Goal: Task Accomplishment & Management: Use online tool/utility

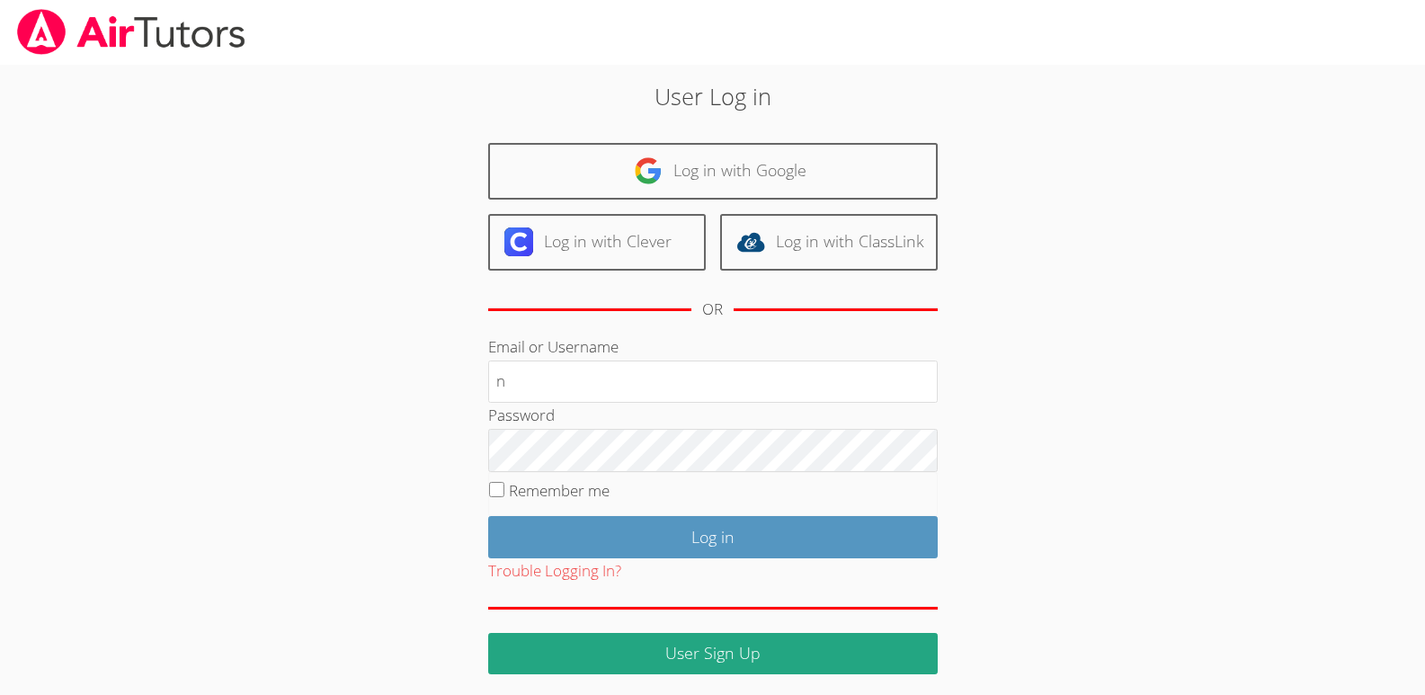
type input "[EMAIL_ADDRESS][DOMAIN_NAME]"
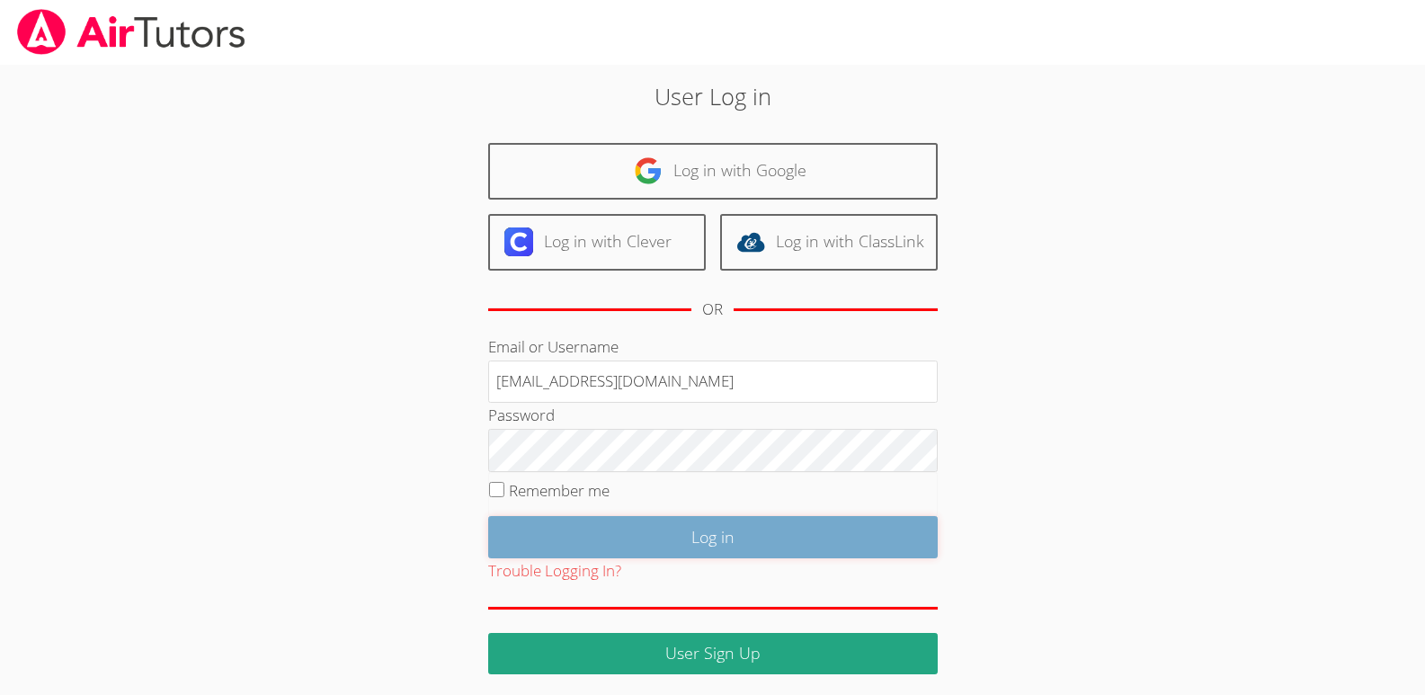
click at [714, 541] on input "Log in" at bounding box center [712, 537] width 449 height 42
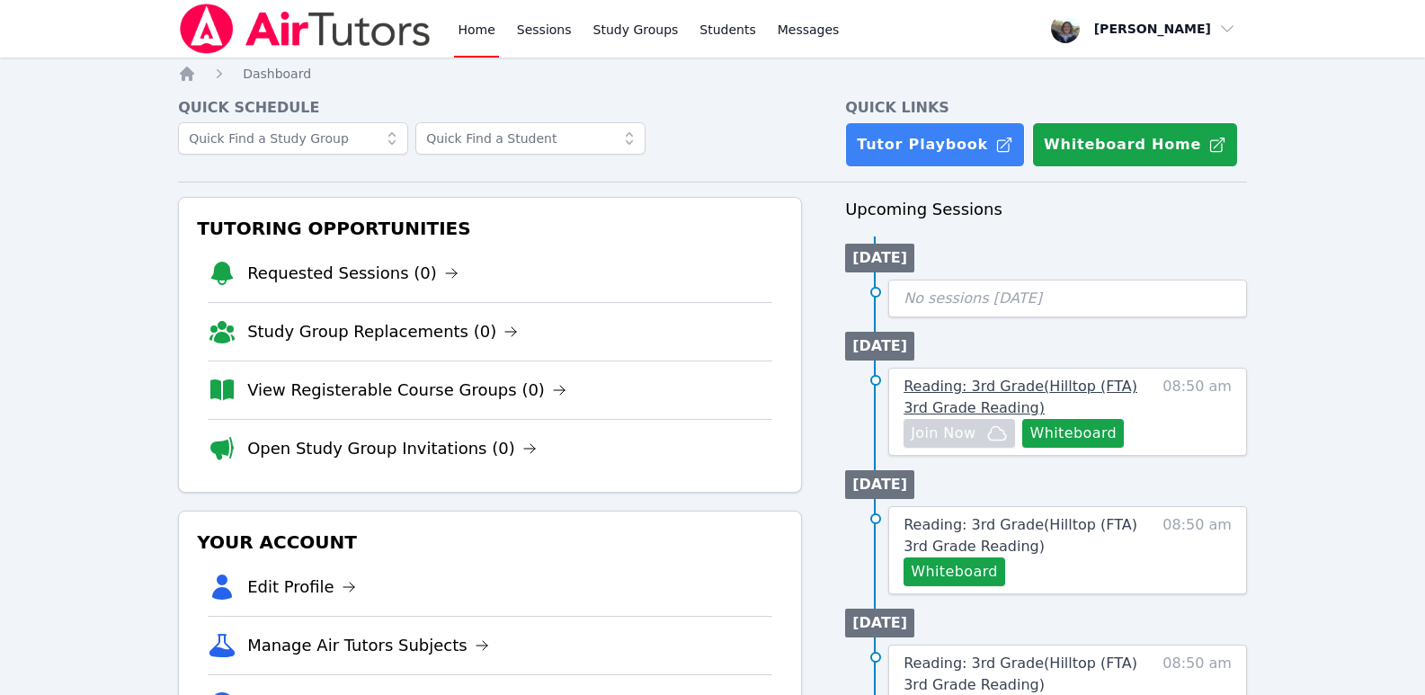
click at [991, 384] on span "Reading: 3rd Grade ( Hilltop (FTA) 3rd Grade Reading )" at bounding box center [1020, 397] width 234 height 39
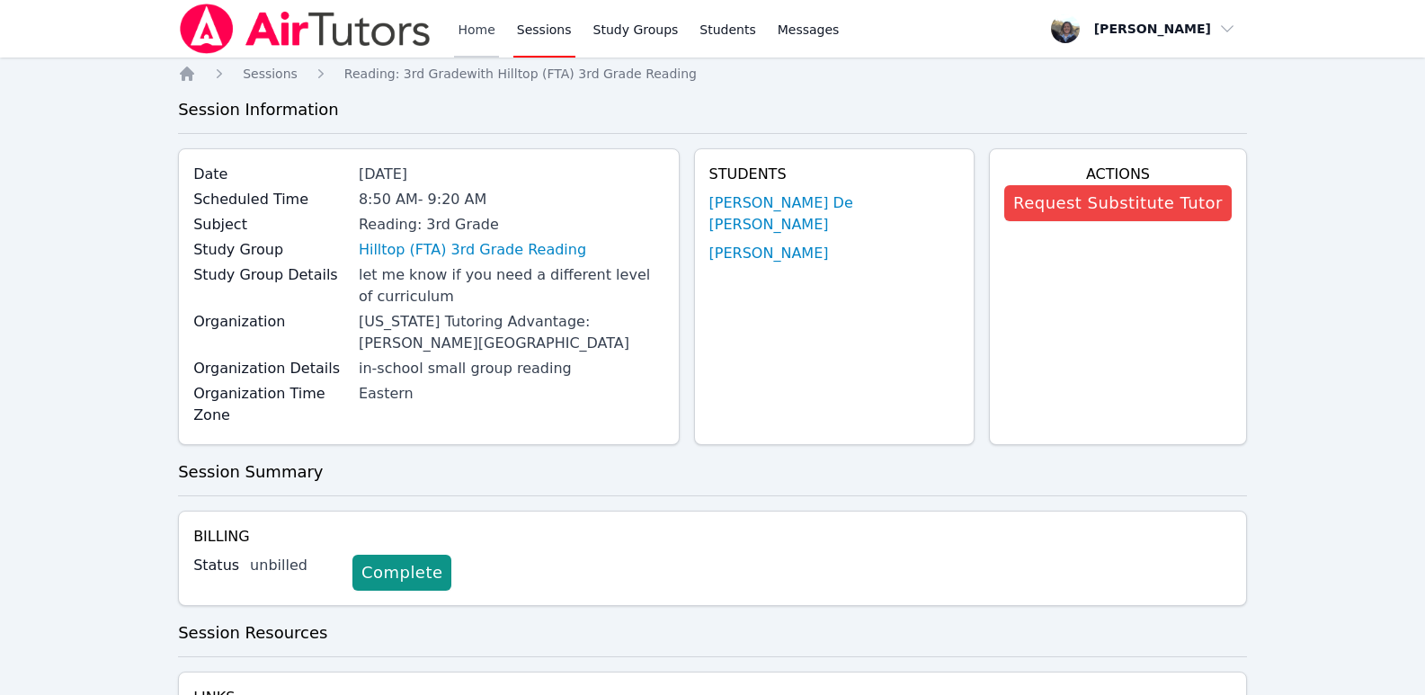
click at [476, 28] on link "Home" at bounding box center [476, 29] width 44 height 58
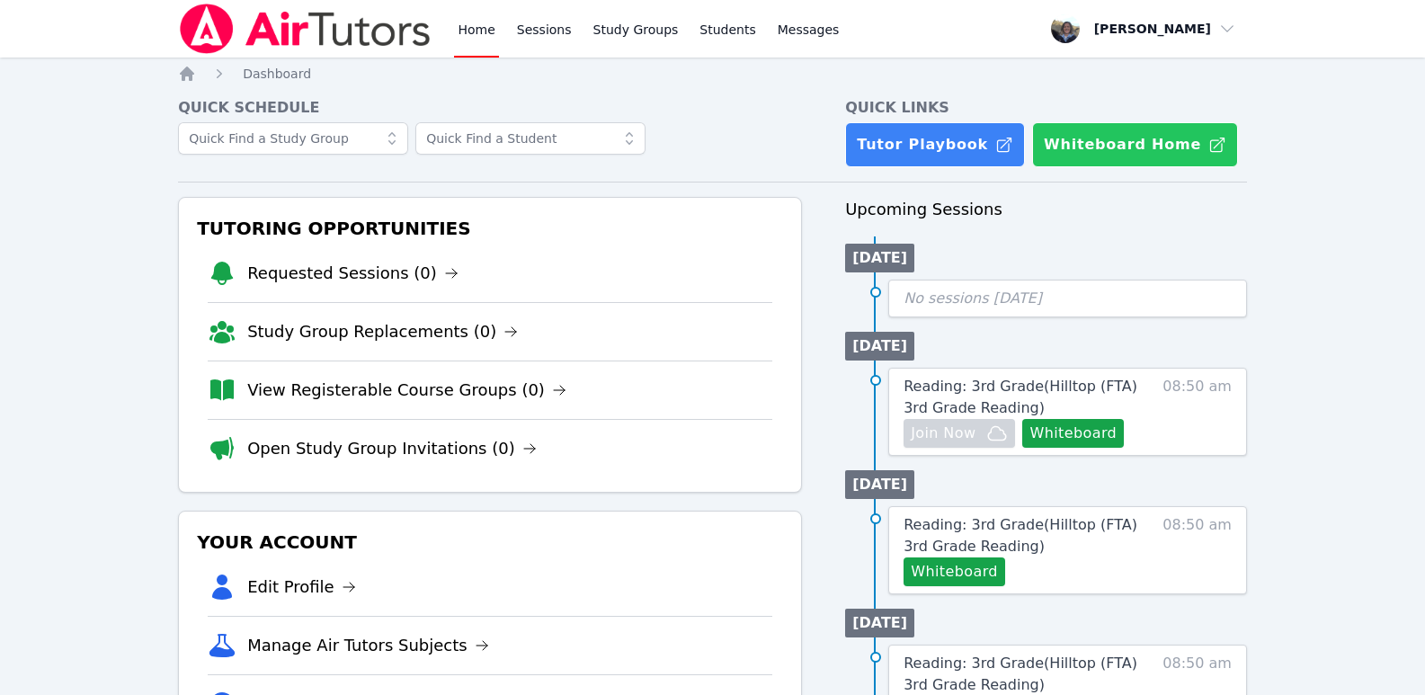
click at [1074, 144] on button "Whiteboard Home" at bounding box center [1135, 144] width 206 height 45
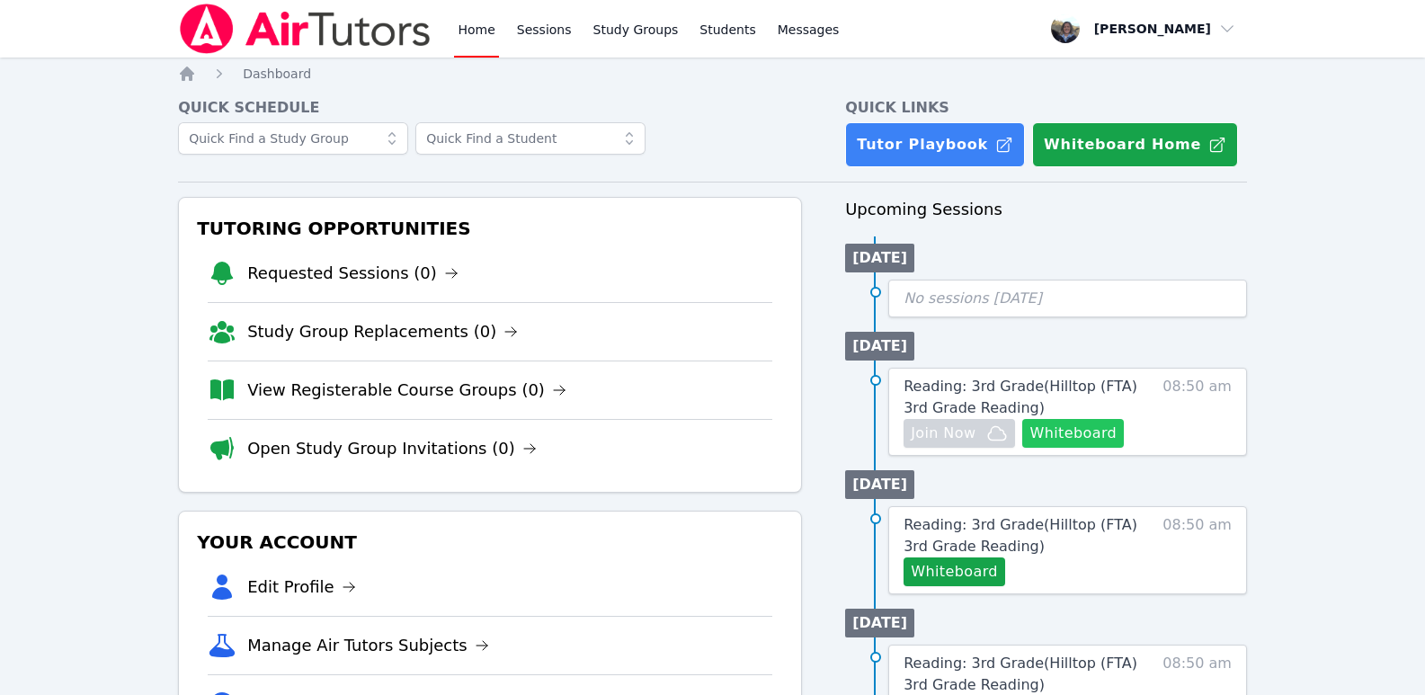
click at [1064, 430] on button "Whiteboard" at bounding box center [1073, 433] width 102 height 29
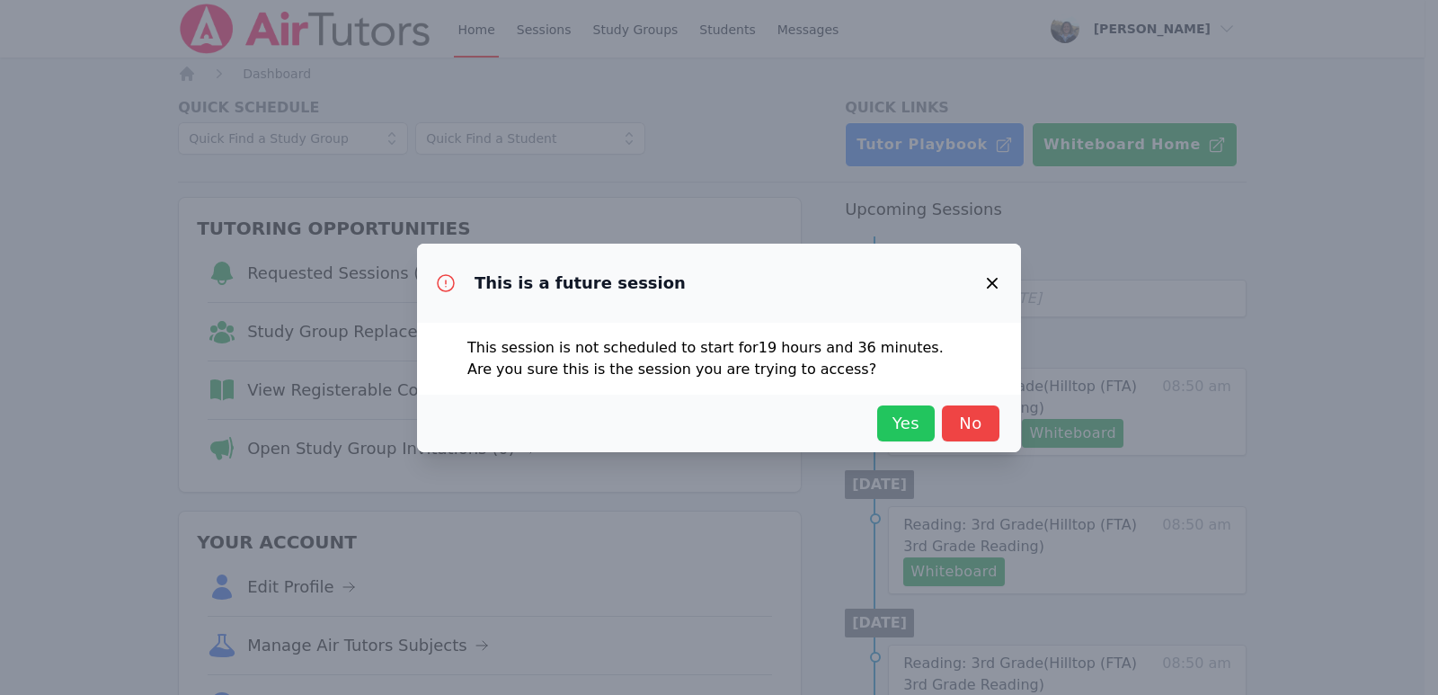
click at [902, 428] on span "Yes" at bounding box center [906, 423] width 40 height 25
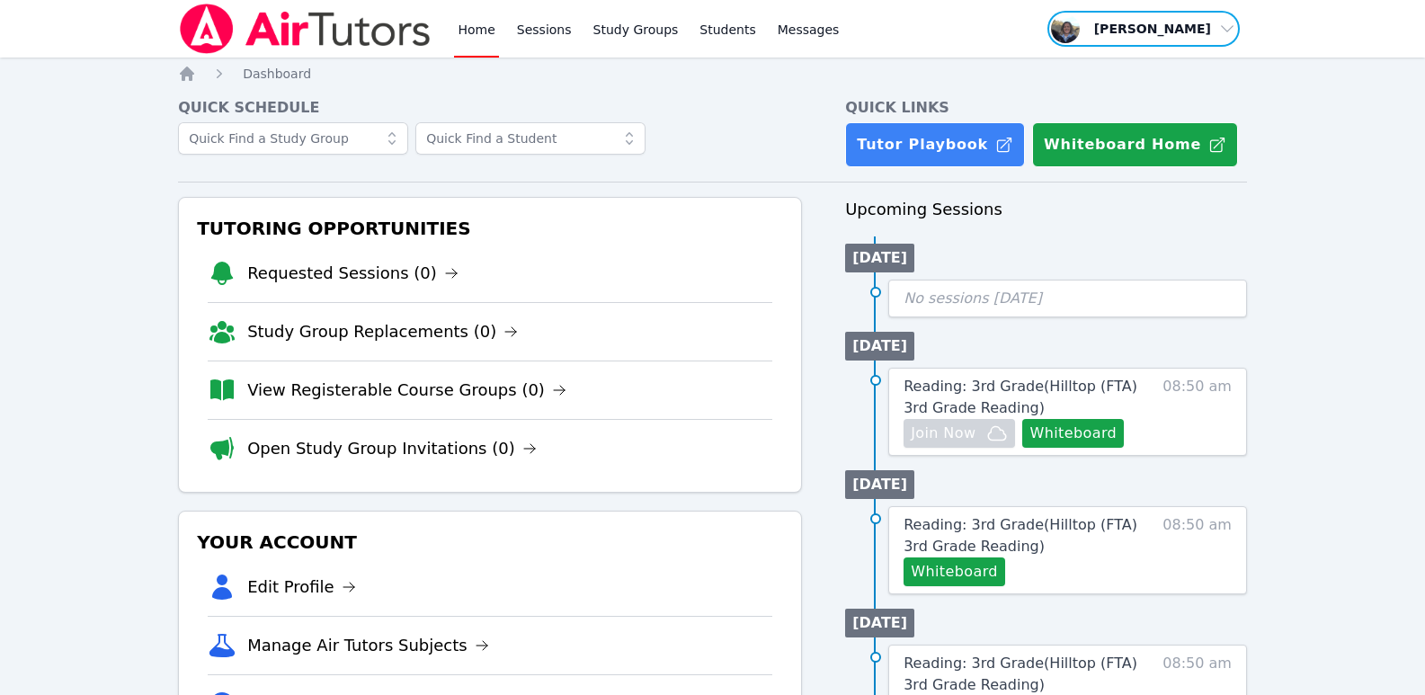
click at [1224, 29] on span "button" at bounding box center [1143, 29] width 196 height 40
click at [1091, 99] on button "Logout" at bounding box center [1149, 102] width 173 height 32
